Goal: Contribute content: Add original content to the website for others to see

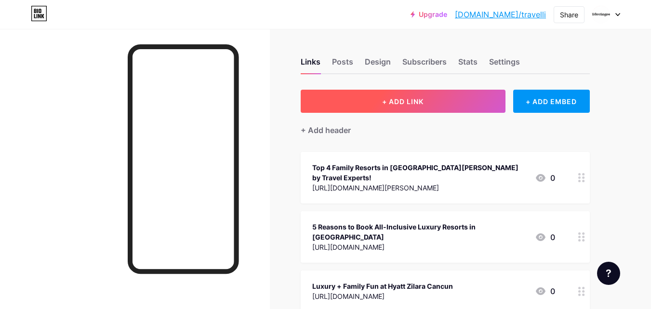
click at [417, 100] on span "+ ADD LINK" at bounding box center [402, 101] width 41 height 8
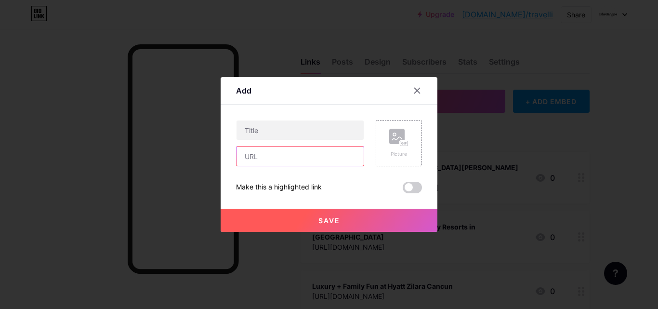
click at [276, 158] on input "text" at bounding box center [300, 155] width 127 height 19
paste input "[URL][DOMAIN_NAME]"
type input "[URL][DOMAIN_NAME]"
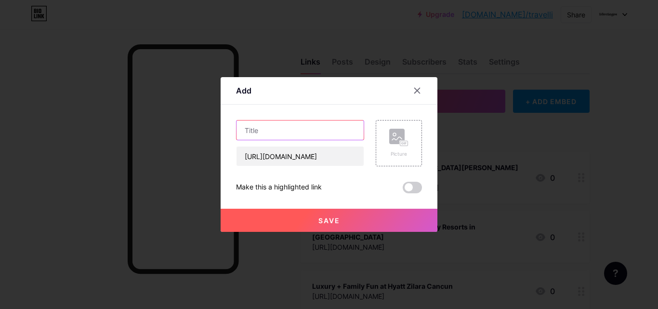
click at [271, 133] on input "text" at bounding box center [300, 129] width 127 height 19
click at [279, 126] on input "text" at bounding box center [300, 129] width 127 height 19
paste input "Top 5 Unforgettable Resorts in [GEOGRAPHIC_DATA][PERSON_NAME]"
type input "Top 5 Unforgettable Resorts in [GEOGRAPHIC_DATA][PERSON_NAME]"
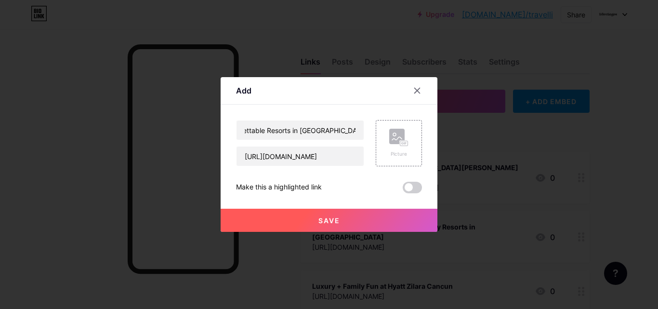
click at [415, 184] on span at bounding box center [412, 188] width 19 height 12
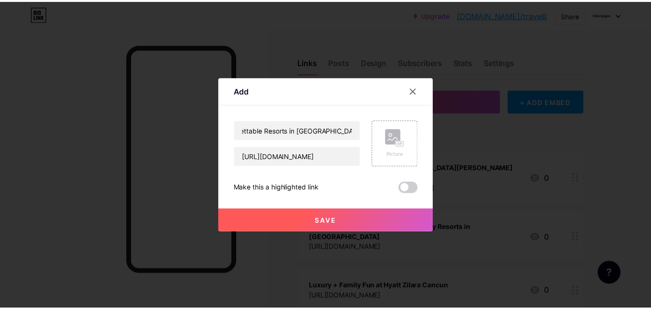
scroll to position [0, 0]
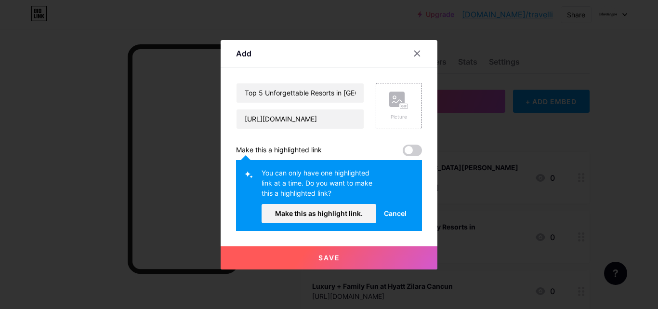
click at [325, 213] on span "Make this as highlight link." at bounding box center [319, 213] width 88 height 8
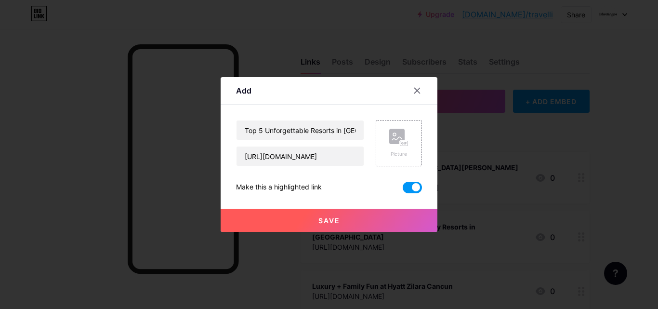
click at [330, 223] on span "Save" at bounding box center [329, 220] width 22 height 8
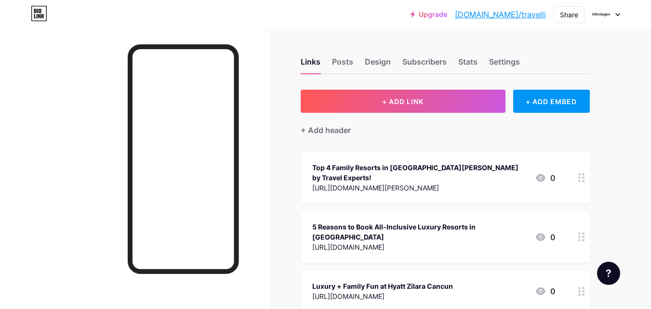
click at [514, 13] on link "[DOMAIN_NAME]/travelli" at bounding box center [500, 15] width 91 height 12
